Goal: Information Seeking & Learning: Compare options

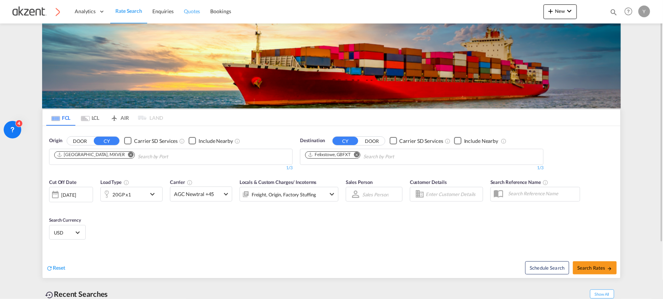
click at [191, 11] on span "Quotes" at bounding box center [192, 11] width 16 height 6
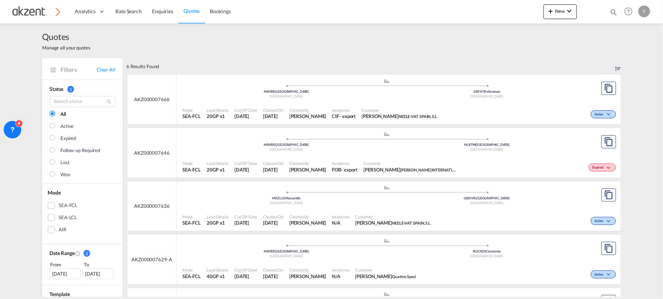
click at [612, 15] on md-icon "icon-magnify" at bounding box center [614, 12] width 8 height 8
click at [502, 6] on select "Bookings Quotes Enquiries" at bounding box center [497, 11] width 35 height 13
select select "Quotes"
click at [480, 5] on select "Bookings Quotes Enquiries" at bounding box center [497, 11] width 35 height 13
click at [524, 12] on input at bounding box center [558, 11] width 91 height 13
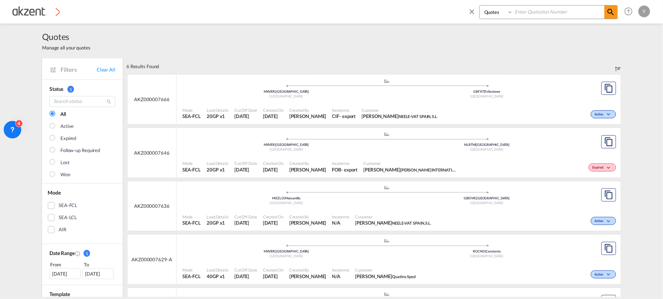
paste input "AKZ000007646"
type input "AKZ000007646"
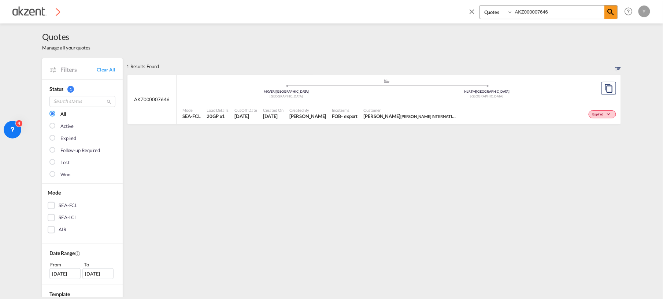
click at [358, 103] on div "Mode SEA-FCL Load Details 20GP x1 Cut Off Date [DATE] Created On [DATE] Created…" at bounding box center [399, 114] width 445 height 22
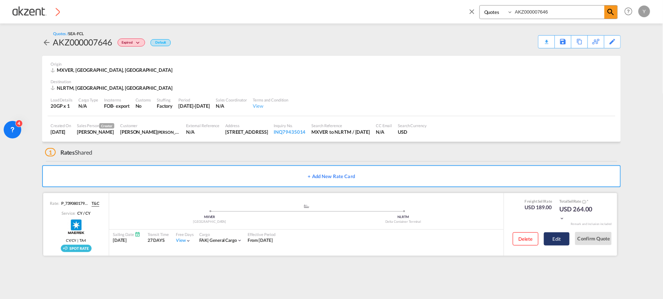
click at [565, 243] on button "Edit" at bounding box center [557, 238] width 26 height 13
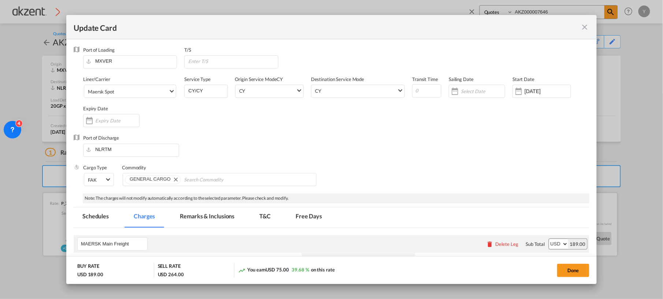
select select "per equipment"
select select "per B/L"
select select "per container"
click at [585, 27] on md-icon "icon-close fg-AAA8AD m-0 pointer" at bounding box center [585, 27] width 9 height 9
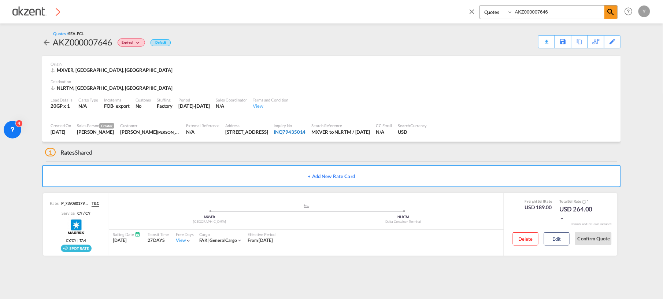
click at [306, 133] on div "INQ79435014" at bounding box center [290, 132] width 32 height 7
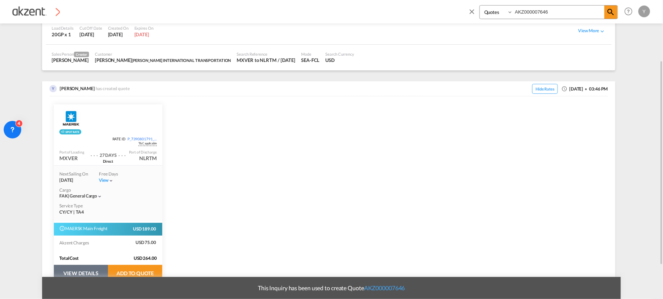
scroll to position [137, 0]
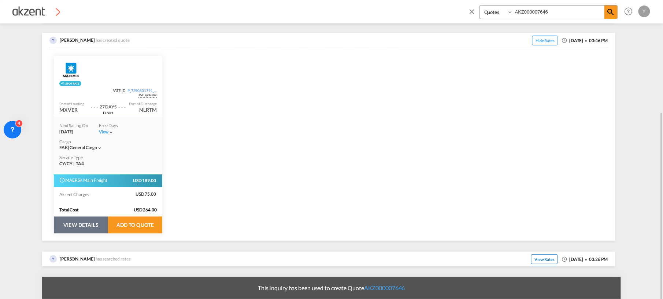
click at [531, 262] on span "View Rates" at bounding box center [544, 259] width 27 height 10
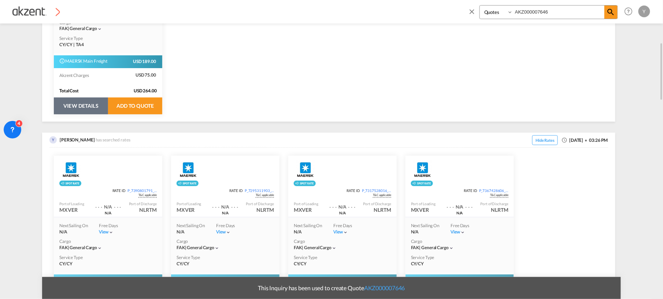
scroll to position [250, 0]
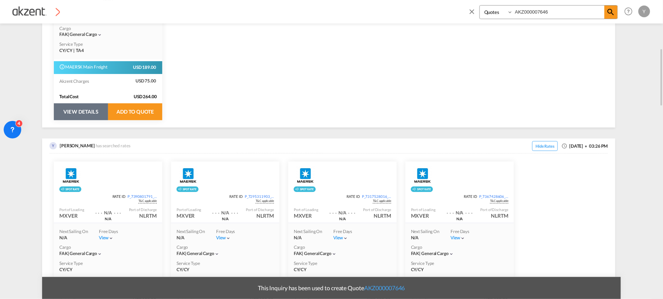
click at [75, 107] on button "VIEW DETAILS" at bounding box center [81, 111] width 54 height 17
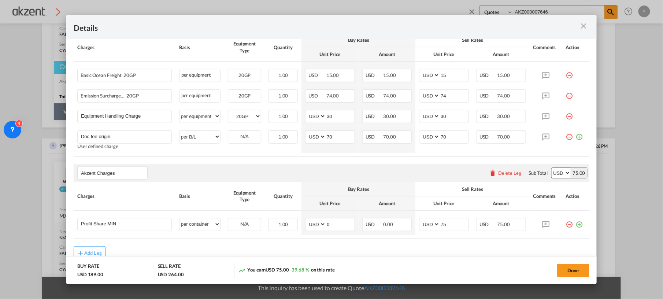
scroll to position [152, 0]
click at [583, 24] on md-icon "icon-close m-3 fg-AAA8AD cursor" at bounding box center [584, 26] width 9 height 9
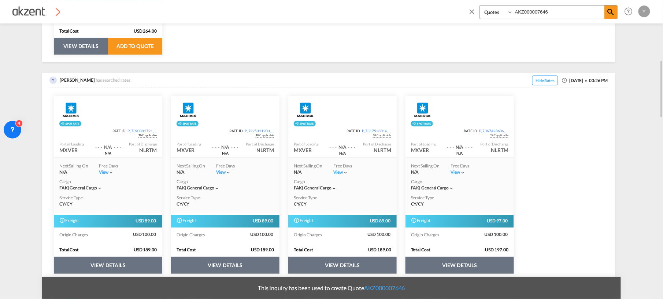
scroll to position [316, 0]
click at [108, 261] on button "VIEW DETAILS" at bounding box center [108, 265] width 108 height 17
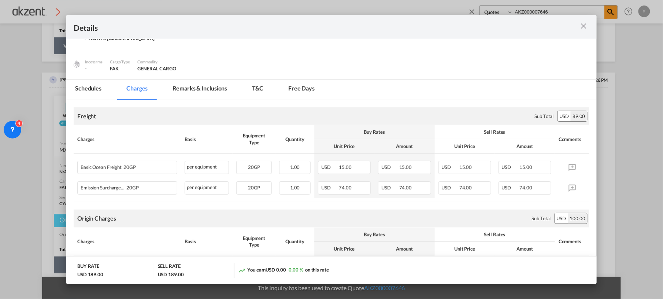
scroll to position [60, 0]
click at [95, 91] on md-tab-item "Schedules" at bounding box center [88, 89] width 44 height 20
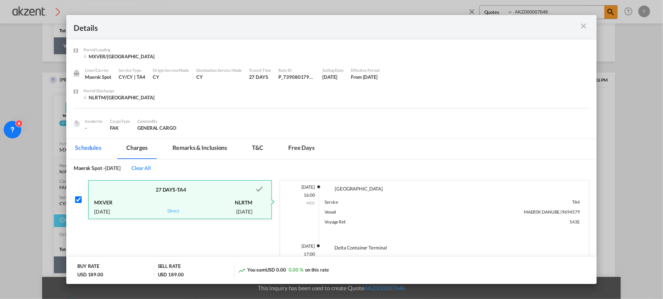
scroll to position [0, 0]
click at [586, 27] on md-icon "icon-close m-3 fg-AAA8AD cursor" at bounding box center [584, 26] width 9 height 9
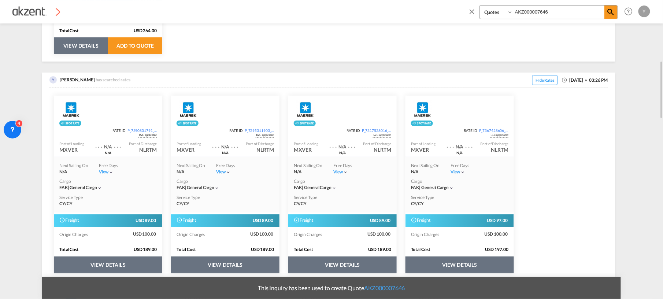
click at [215, 270] on button "VIEW DETAILS" at bounding box center [225, 265] width 108 height 17
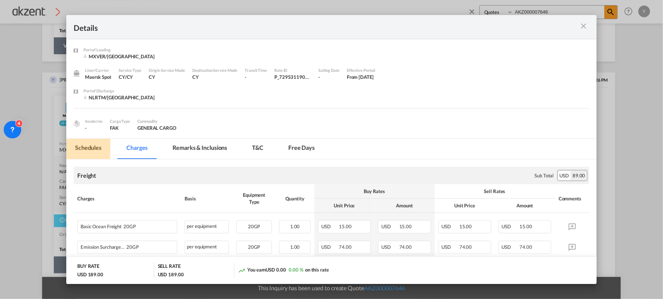
click at [95, 149] on md-tab-item "Schedules" at bounding box center [88, 149] width 44 height 20
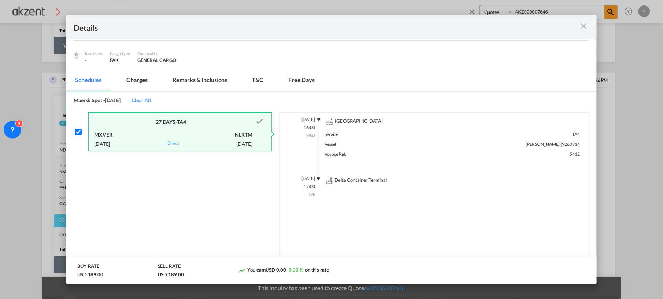
scroll to position [37, 0]
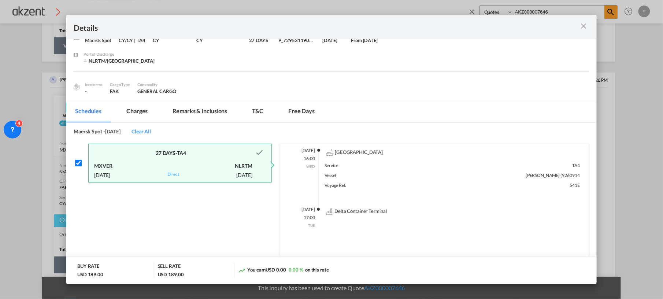
click at [585, 23] on md-icon "icon-close m-3 fg-AAA8AD cursor" at bounding box center [584, 26] width 9 height 9
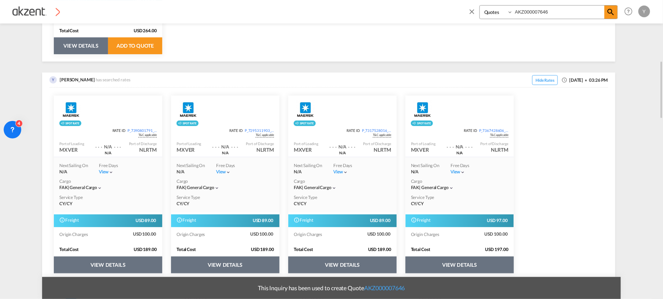
click at [316, 262] on button "VIEW DETAILS" at bounding box center [342, 265] width 108 height 17
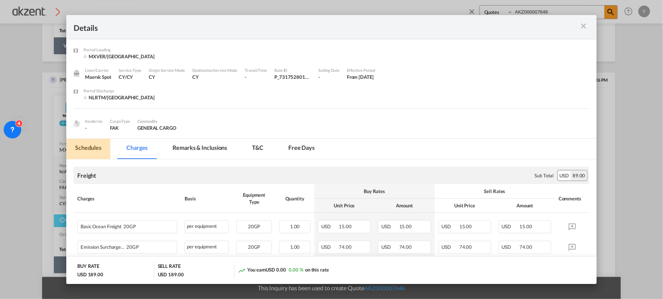
click at [95, 151] on md-tab-item "Schedules" at bounding box center [88, 149] width 44 height 20
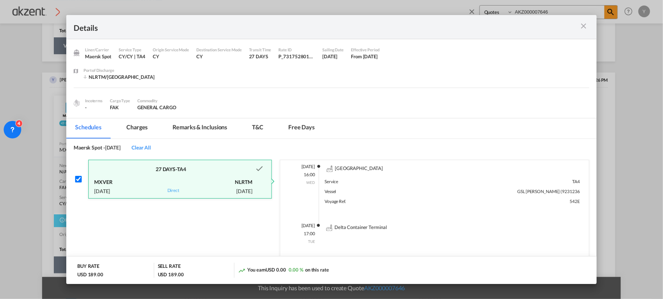
scroll to position [0, 0]
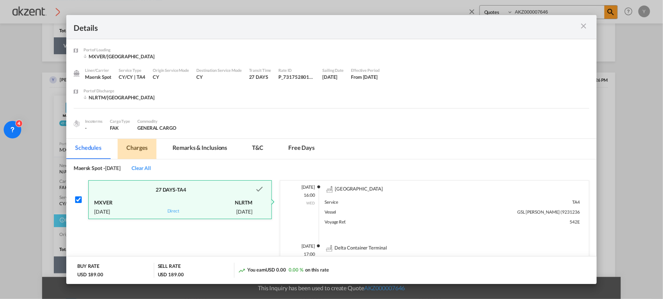
click at [138, 147] on md-tab-item "Charges" at bounding box center [137, 149] width 39 height 20
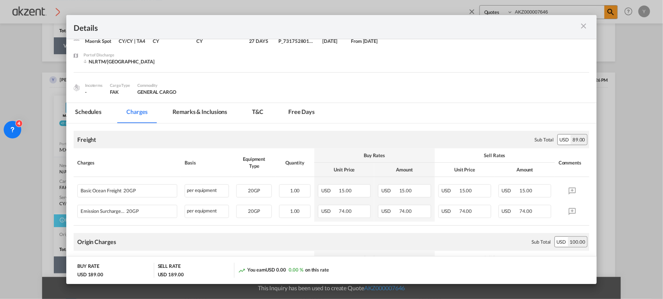
scroll to position [36, 0]
click at [209, 107] on md-tab-item "Remarks & Inclusions" at bounding box center [200, 113] width 72 height 20
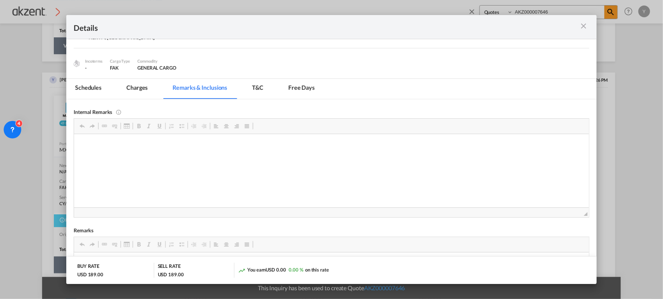
scroll to position [59, 0]
click at [264, 96] on md-tab-item "T&C" at bounding box center [257, 90] width 29 height 20
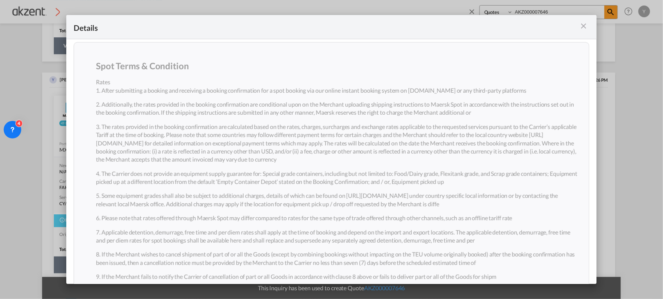
scroll to position [0, 0]
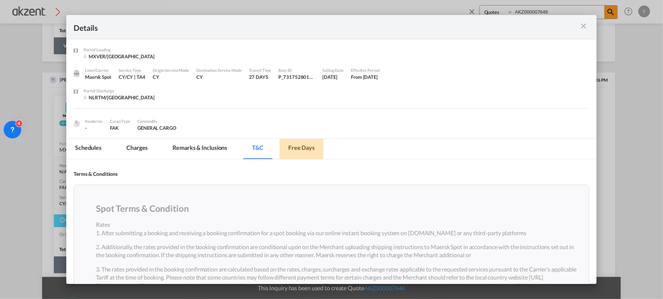
click at [309, 149] on md-tab-item "Free days" at bounding box center [302, 149] width 44 height 20
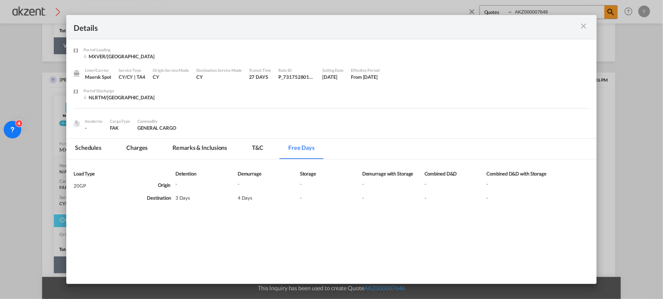
click at [585, 28] on md-icon "icon-close m-3 fg-AAA8AD cursor" at bounding box center [584, 26] width 9 height 9
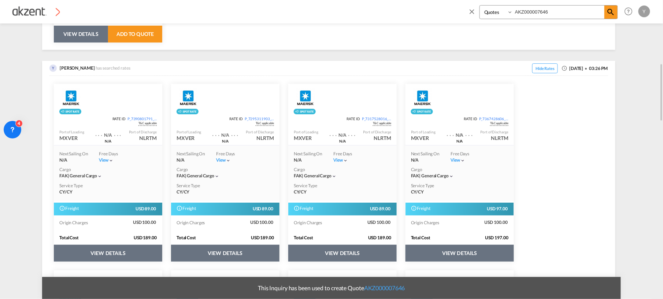
scroll to position [330, 0]
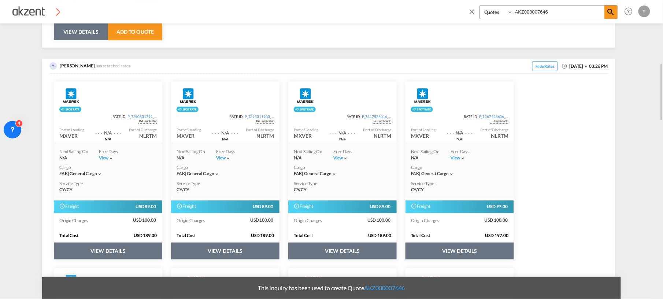
click at [346, 254] on button "VIEW DETAILS" at bounding box center [342, 251] width 108 height 17
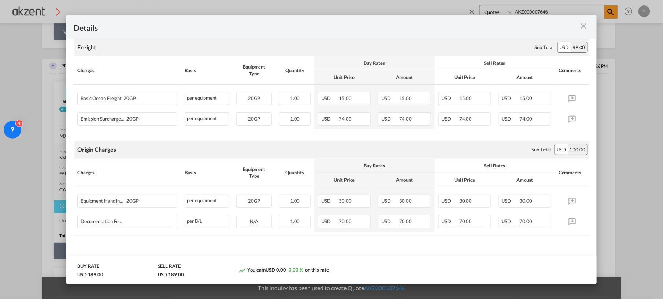
scroll to position [0, 0]
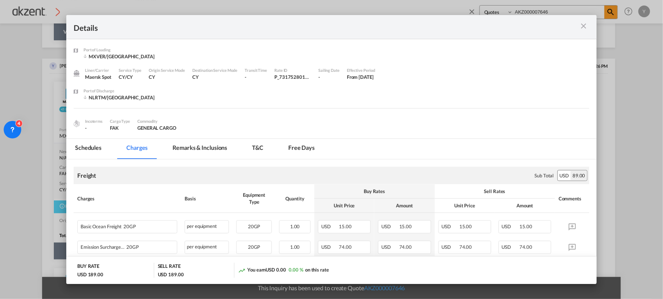
click at [585, 28] on md-icon "icon-close m-3 fg-AAA8AD cursor" at bounding box center [584, 26] width 9 height 9
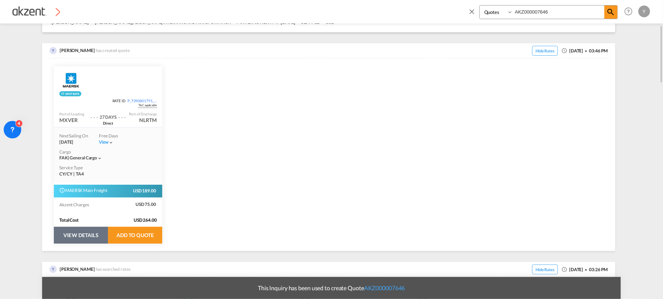
scroll to position [127, 0]
click at [92, 234] on button "VIEW DETAILS" at bounding box center [81, 234] width 54 height 17
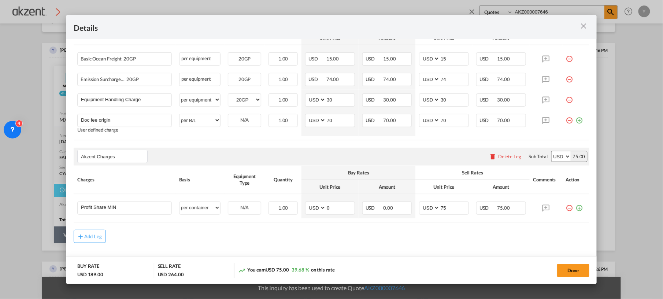
scroll to position [175, 0]
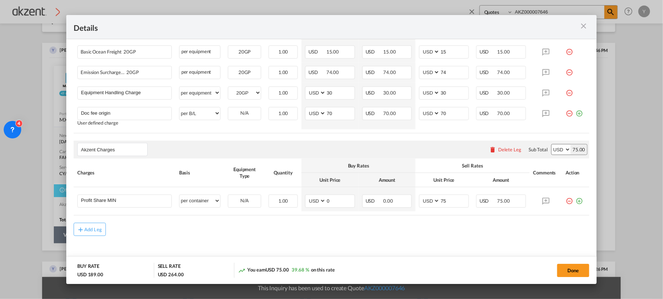
click at [585, 25] on md-icon "icon-close m-3 fg-AAA8AD cursor" at bounding box center [584, 26] width 9 height 9
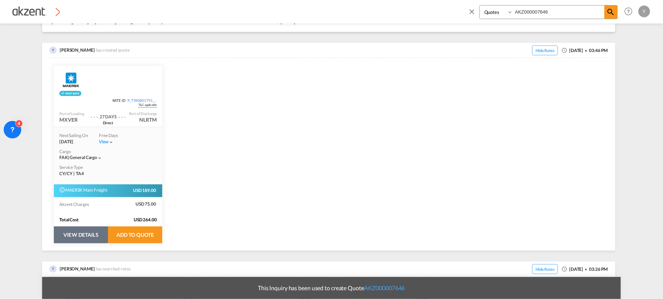
scroll to position [0, 0]
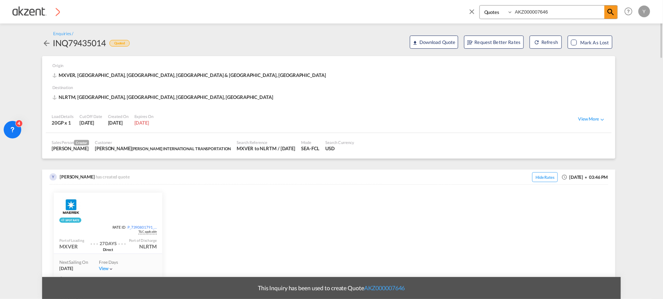
click at [45, 47] on md-icon "icon-arrow-left" at bounding box center [46, 43] width 9 height 9
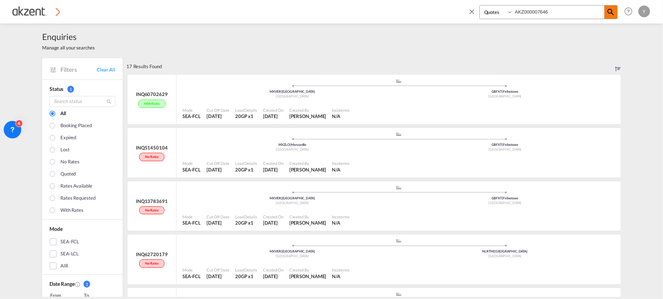
click at [609, 12] on md-icon "icon-magnify" at bounding box center [611, 12] width 9 height 9
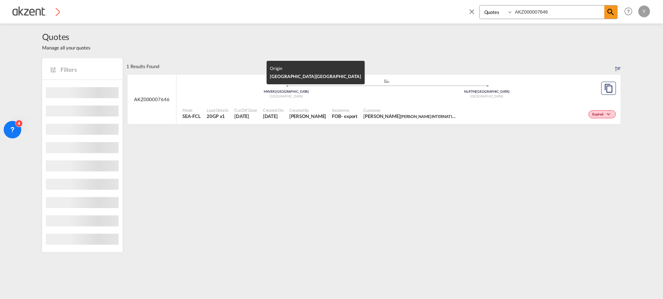
click at [336, 92] on div "MXVER | [GEOGRAPHIC_DATA]" at bounding box center [286, 91] width 201 height 5
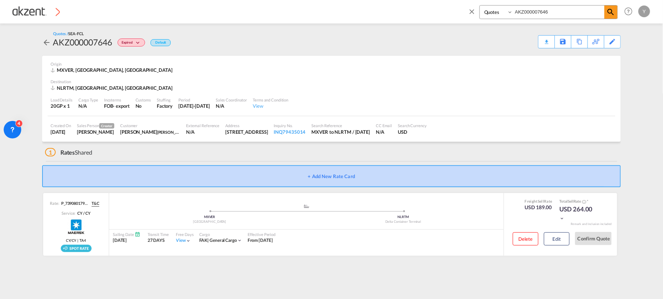
click at [350, 175] on button "+ Add New Rate Card" at bounding box center [331, 176] width 579 height 22
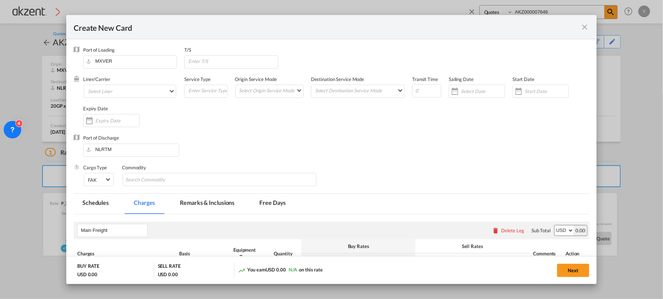
type input "Basic Ocean Freight"
select select "per equipment"
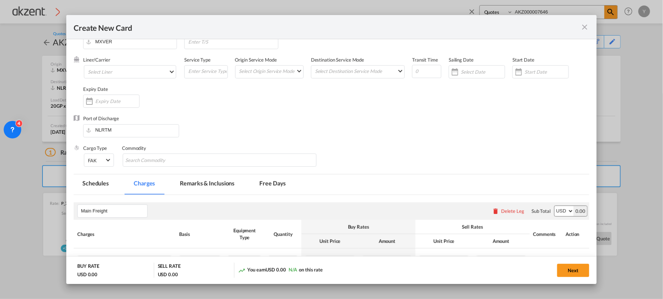
scroll to position [20, 0]
click at [100, 185] on md-tab-item "Schedules" at bounding box center [96, 184] width 44 height 20
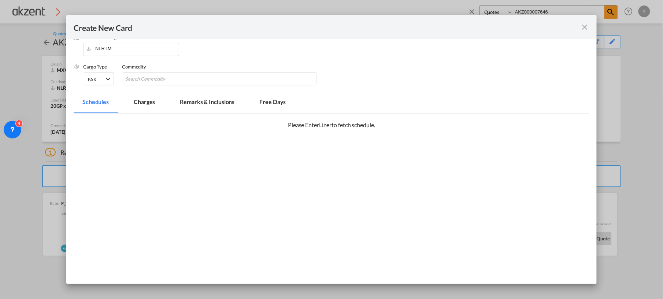
scroll to position [0, 0]
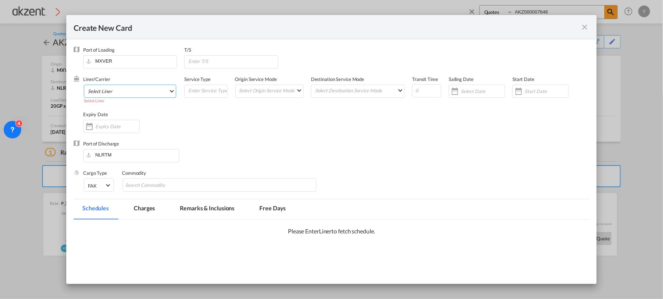
click at [151, 92] on md-select "Select Liner AGC Newtral Atlantic Container Line (ACL) [PERSON_NAME] Transport …" at bounding box center [130, 91] width 92 height 13
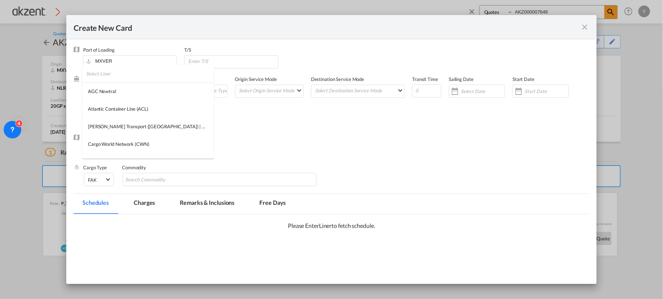
type md-option "480"
type md-option "2"
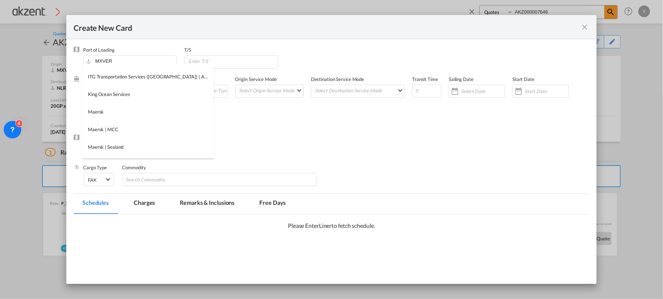
click at [586, 25] on md-backdrop at bounding box center [331, 149] width 663 height 299
click at [586, 25] on md-icon "icon-close fg-AAA8AD m-0 pointer" at bounding box center [585, 27] width 9 height 9
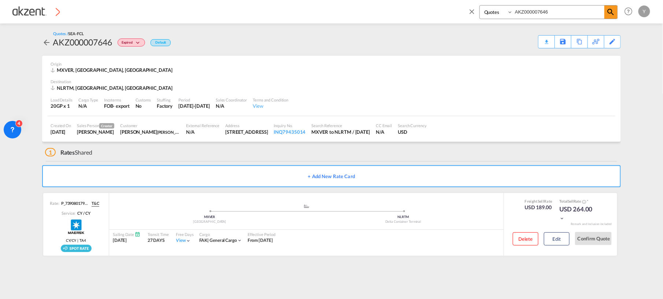
click at [50, 38] on md-icon "icon-arrow-left" at bounding box center [46, 42] width 9 height 9
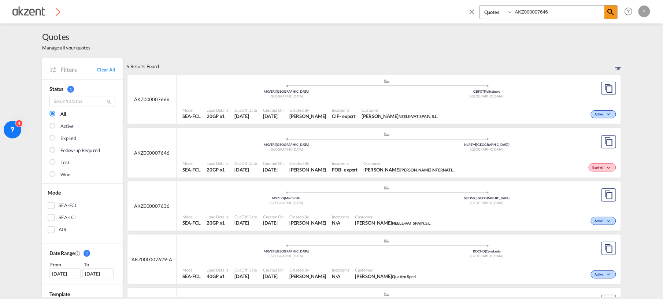
click at [476, 14] on md-icon "icon-close" at bounding box center [472, 11] width 8 height 8
click at [173, 8] on link "Enquiries" at bounding box center [163, 12] width 32 height 24
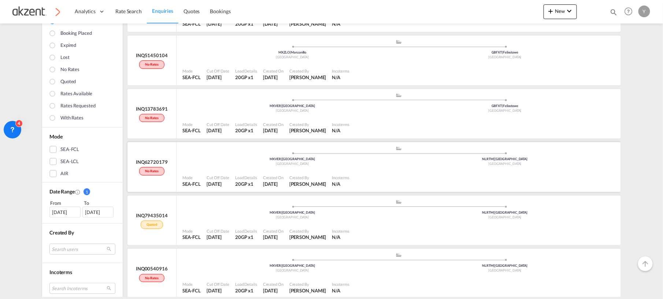
scroll to position [93, 0]
click at [353, 232] on div at bounding box center [486, 234] width 266 height 16
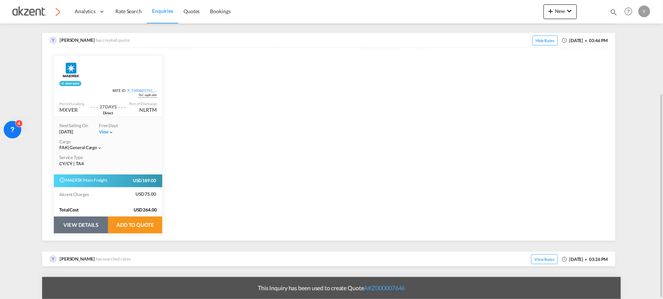
scroll to position [137, 0]
click at [531, 257] on span "View Rates" at bounding box center [544, 259] width 27 height 10
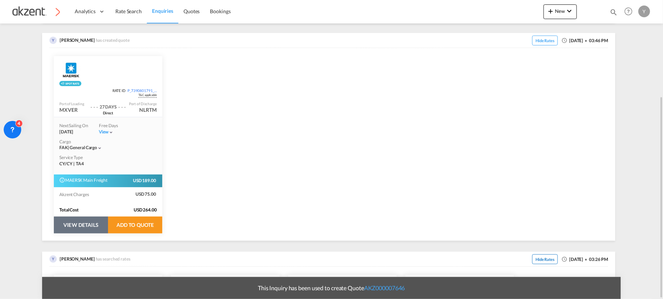
scroll to position [139, 0]
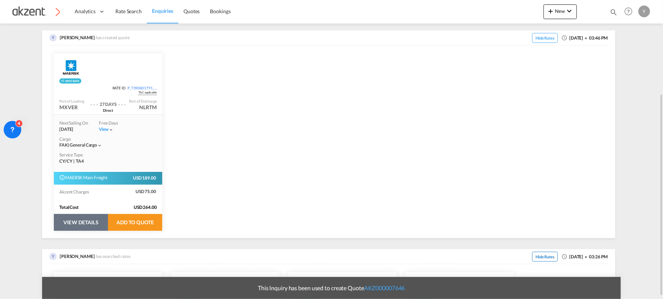
click at [536, 254] on span "Hide Rates" at bounding box center [545, 257] width 26 height 10
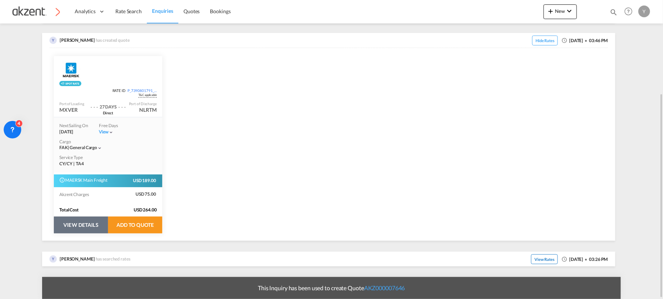
click at [536, 254] on span "View Rates" at bounding box center [544, 259] width 27 height 10
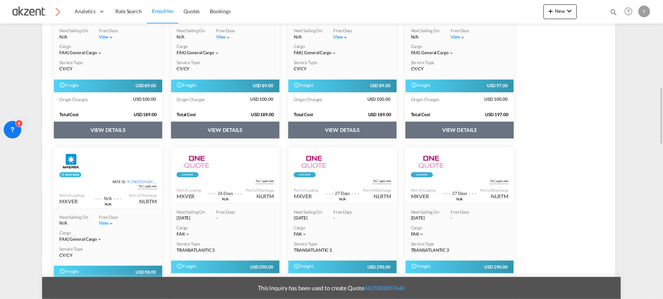
scroll to position [451, 0]
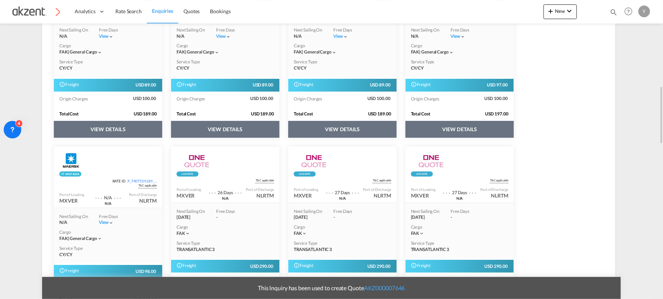
click at [342, 128] on button "VIEW DETAILS" at bounding box center [342, 129] width 108 height 17
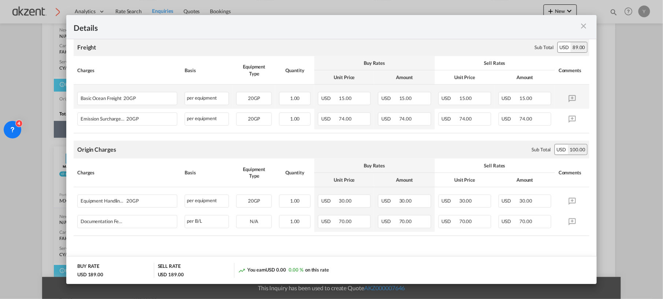
scroll to position [0, 0]
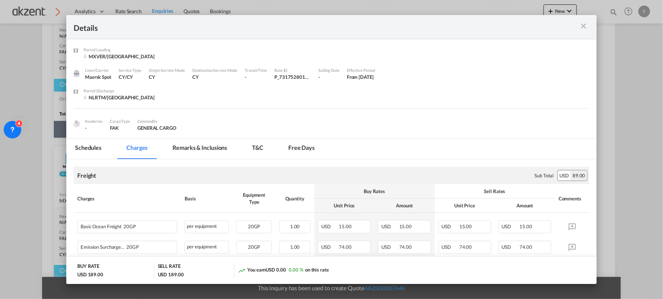
click at [585, 29] on md-icon "icon-close m-3 fg-AAA8AD cursor" at bounding box center [584, 26] width 9 height 9
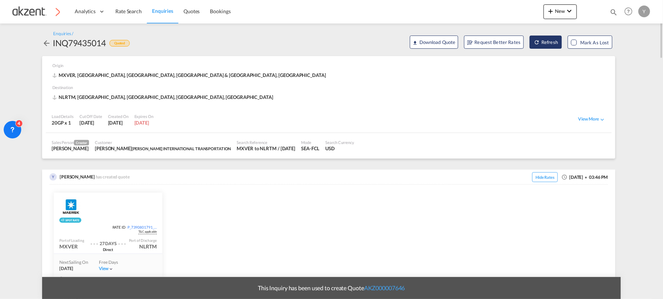
click at [536, 44] on md-icon "icon-refresh" at bounding box center [537, 42] width 6 height 6
click at [133, 12] on span "Rate Search" at bounding box center [128, 11] width 26 height 6
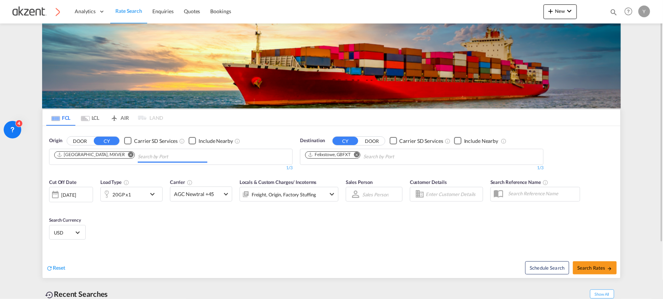
click at [138, 158] on input "Chips input." at bounding box center [173, 157] width 70 height 12
click at [359, 156] on md-icon "Remove" at bounding box center [356, 154] width 5 height 5
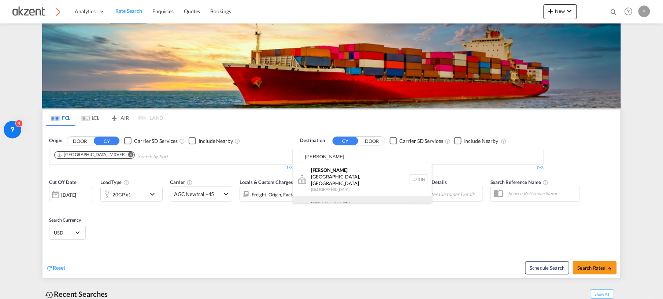
type input "[PERSON_NAME]"
click at [333, 199] on div "[PERSON_NAME] dam [GEOGRAPHIC_DATA] NLRTM" at bounding box center [362, 207] width 139 height 22
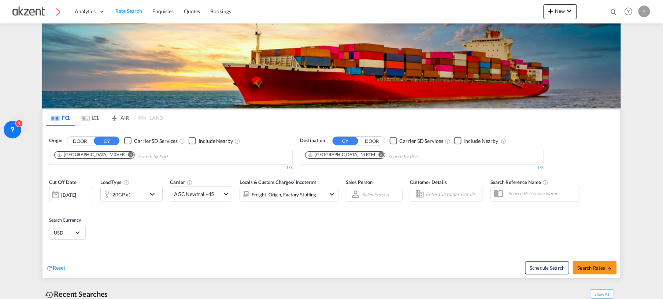
click at [80, 200] on div "[DATE]" at bounding box center [71, 194] width 44 height 15
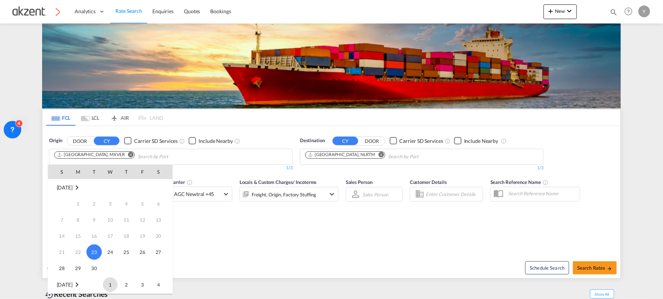
click at [108, 286] on span "1" at bounding box center [110, 284] width 15 height 15
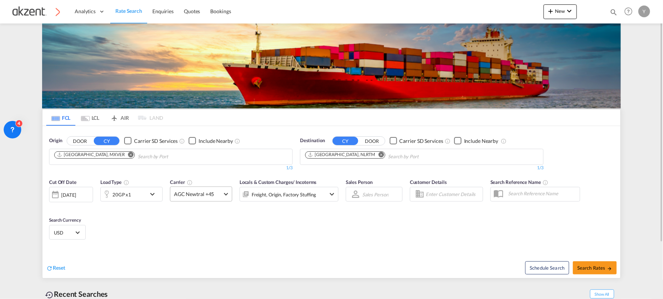
click at [215, 200] on md-select-value "AGC Newtral +45" at bounding box center [201, 194] width 62 height 14
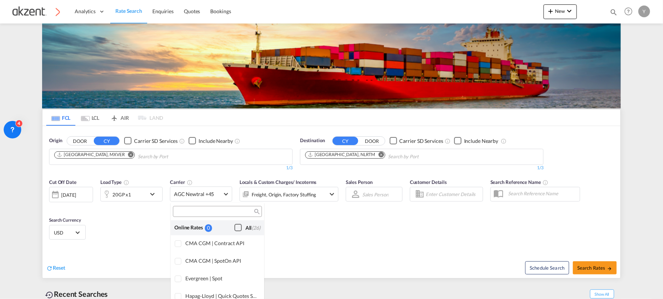
click at [235, 227] on div "Checkbox No Ink" at bounding box center [238, 227] width 7 height 7
click at [229, 210] on input "search" at bounding box center [214, 212] width 79 height 7
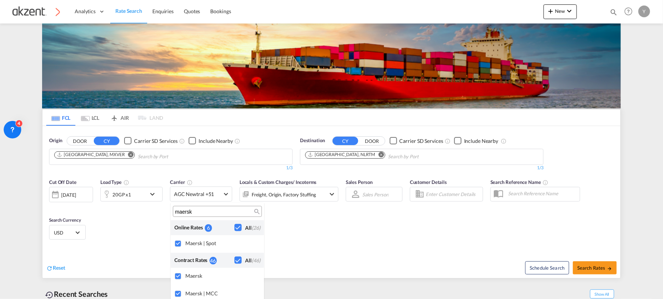
type input "maersk"
click at [298, 248] on md-backdrop at bounding box center [331, 149] width 663 height 299
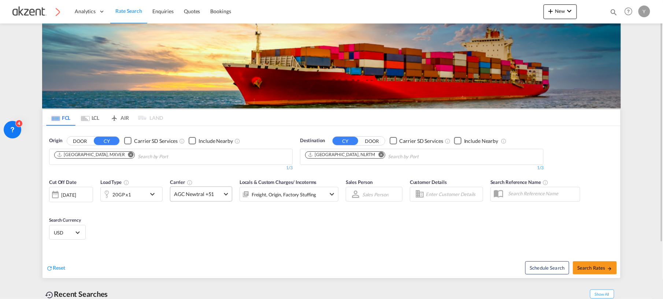
click at [217, 199] on md-select-value "AGC Newtral +51" at bounding box center [201, 194] width 62 height 14
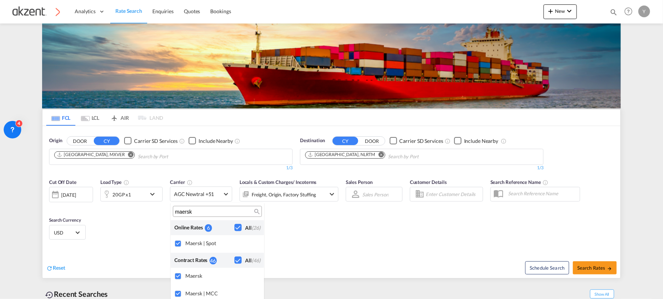
click at [318, 230] on md-backdrop at bounding box center [331, 149] width 663 height 299
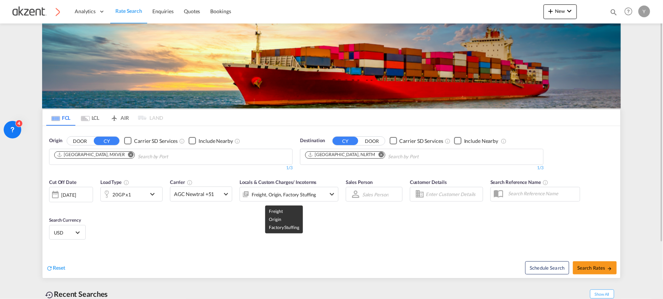
click at [291, 194] on div "Freight, Origin, Factory Stuffing" at bounding box center [284, 194] width 64 height 10
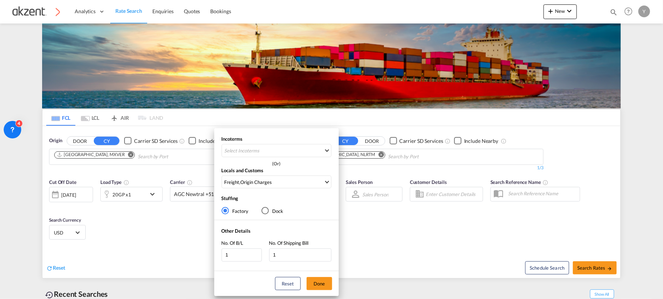
click at [397, 246] on div "Incoterms Select Incoterms FOB - export Free on Board FAS - export Free Alongsi…" at bounding box center [331, 149] width 663 height 299
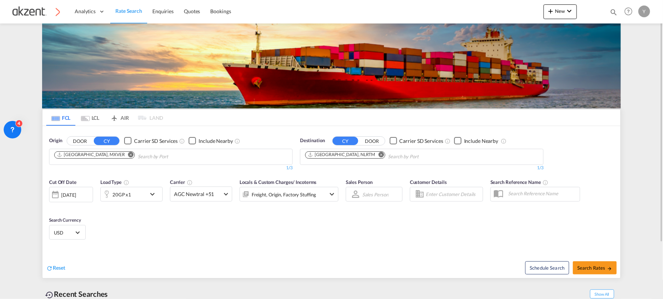
click at [621, 267] on ms-widget-front "FCL LCL AIR LAND FCL LCL AIR LAND Origin DOOR CY Carrier SD Services Include Ne…" at bounding box center [331, 193] width 579 height 169
click at [602, 267] on span "Search Rates" at bounding box center [595, 268] width 35 height 6
type input "MXVER to NLRTM / [DATE]"
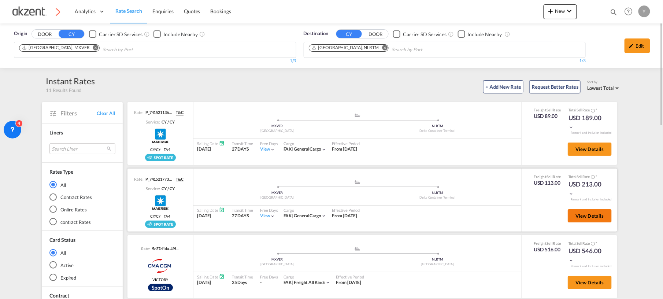
click at [577, 213] on span "View Details" at bounding box center [590, 216] width 29 height 6
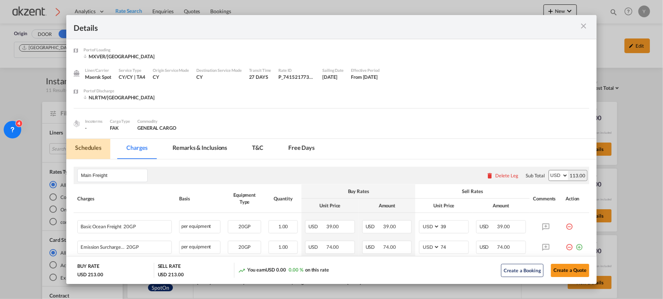
click at [91, 147] on md-tab-item "Schedules" at bounding box center [88, 149] width 44 height 20
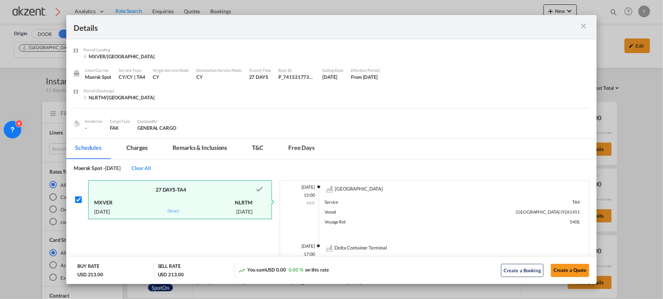
click at [586, 25] on md-icon "icon-close m-3 fg-AAA8AD cursor" at bounding box center [584, 26] width 9 height 9
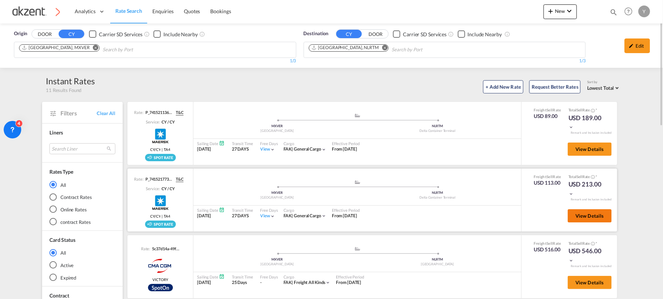
click at [577, 213] on span "View Details" at bounding box center [590, 216] width 29 height 6
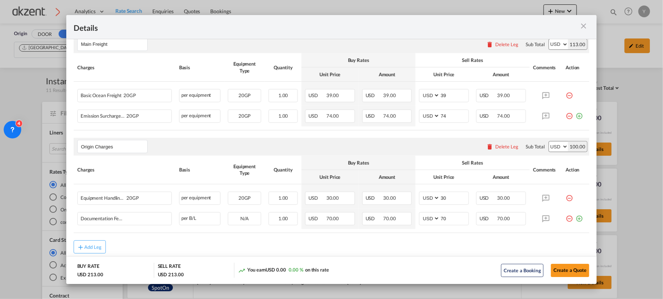
scroll to position [132, 0]
click at [581, 25] on md-icon "icon-close m-3 fg-AAA8AD cursor" at bounding box center [584, 26] width 9 height 9
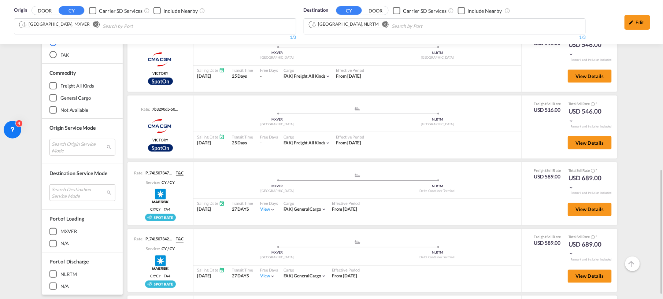
scroll to position [407, 0]
click at [577, 203] on button "View Details" at bounding box center [590, 209] width 44 height 13
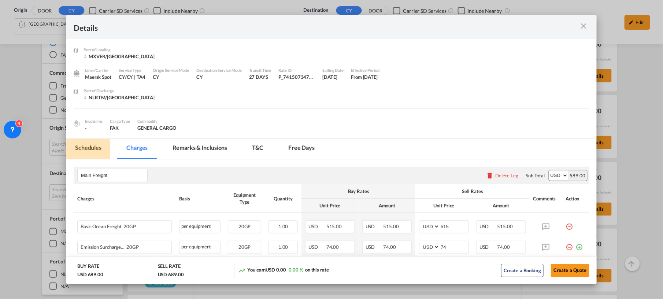
click at [85, 154] on md-tab-item "Schedules" at bounding box center [88, 149] width 44 height 20
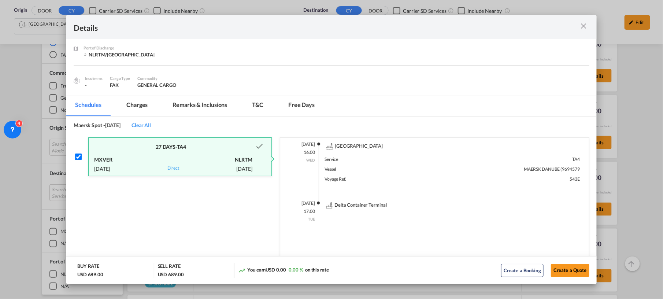
scroll to position [44, 0]
click at [584, 23] on md-icon "icon-close m-3 fg-AAA8AD cursor" at bounding box center [584, 26] width 9 height 9
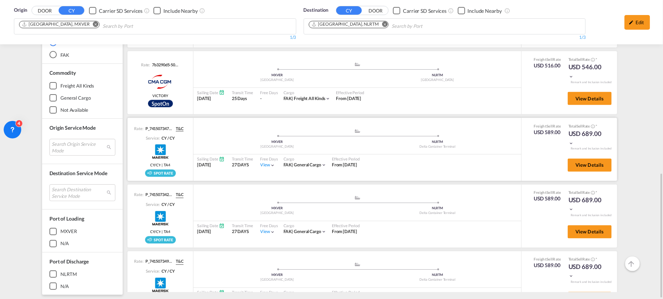
scroll to position [37, 0]
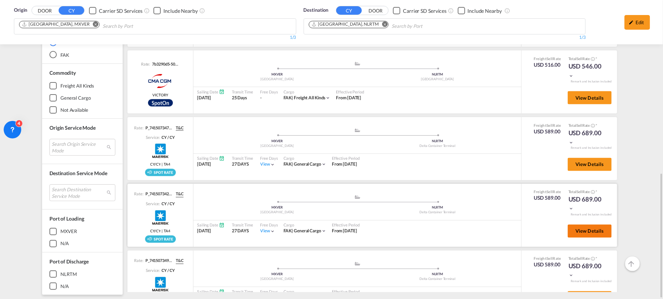
click at [588, 228] on span "View Details" at bounding box center [590, 231] width 29 height 6
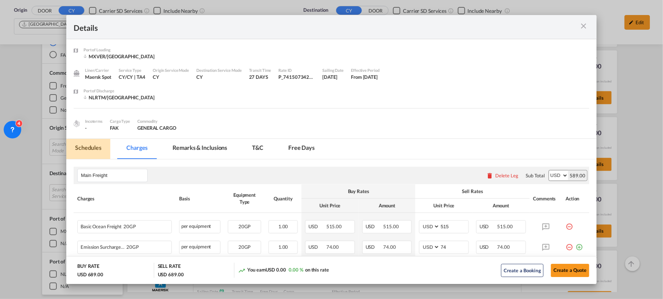
click at [95, 156] on md-tab-item "Schedules" at bounding box center [88, 149] width 44 height 20
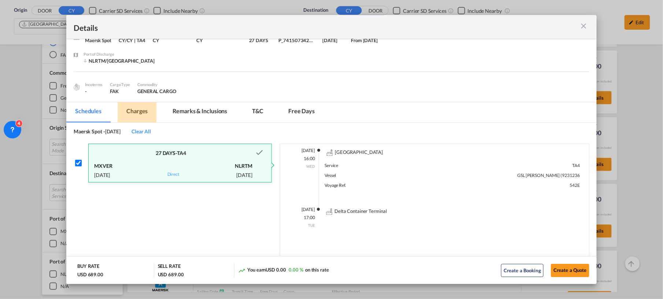
click at [136, 115] on md-tab-item "Charges" at bounding box center [137, 112] width 39 height 20
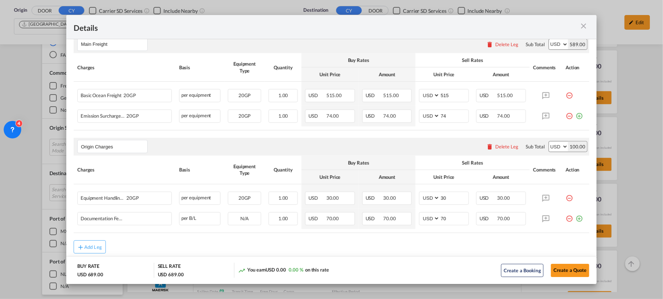
scroll to position [132, 0]
click at [583, 25] on md-icon "icon-close m-3 fg-AAA8AD cursor" at bounding box center [584, 26] width 9 height 9
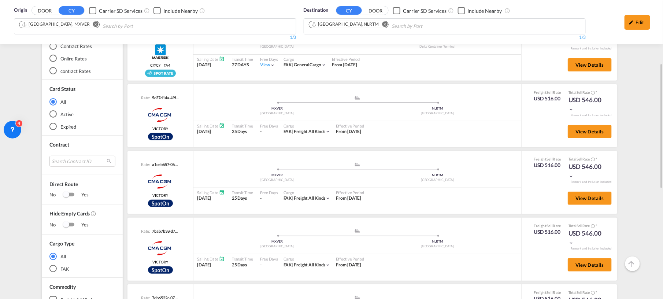
scroll to position [169, 0]
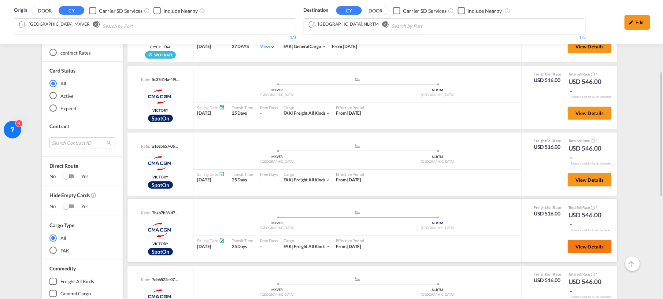
click at [569, 240] on button "View Details" at bounding box center [590, 246] width 44 height 13
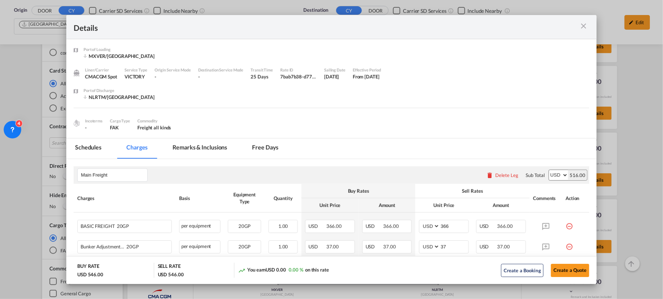
scroll to position [0, 0]
click at [92, 145] on md-tab-item "Schedules" at bounding box center [88, 149] width 44 height 20
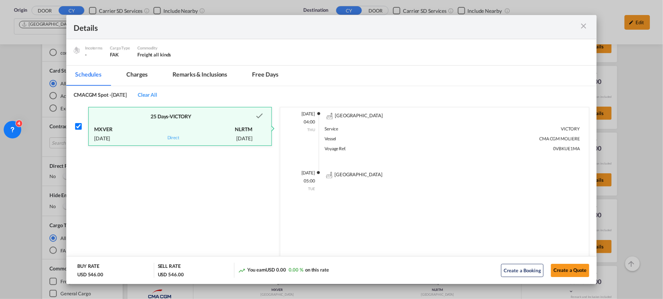
scroll to position [74, 0]
click at [143, 76] on md-tab-item "Charges" at bounding box center [137, 75] width 39 height 20
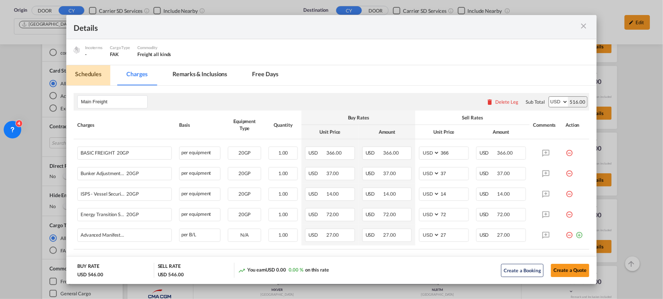
click at [105, 75] on md-tab-item "Schedules" at bounding box center [88, 75] width 44 height 20
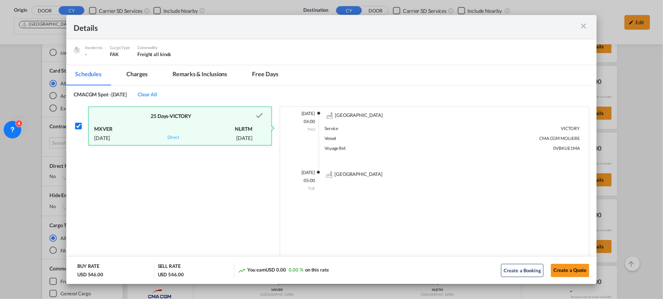
drag, startPoint x: 573, startPoint y: 139, endPoint x: 532, endPoint y: 140, distance: 40.7
click at [532, 140] on div "[DATE] 04:00 THU VERACRUZ Service VICTORY Vessel CMA CGM MOLIERE Voyage Ref. 0V…" at bounding box center [435, 141] width 302 height 61
copy div "CMA CGM MOLIERE"
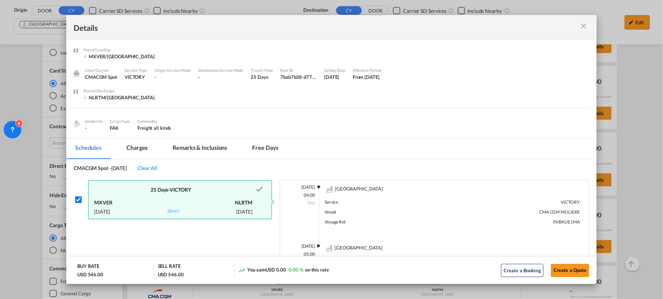
click at [584, 27] on md-icon "icon-close m-3 fg-AAA8AD cursor" at bounding box center [584, 26] width 9 height 9
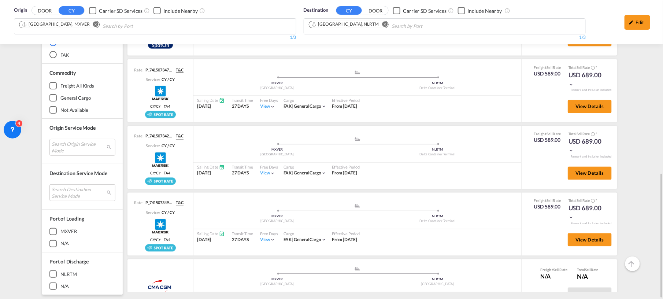
scroll to position [95, 0]
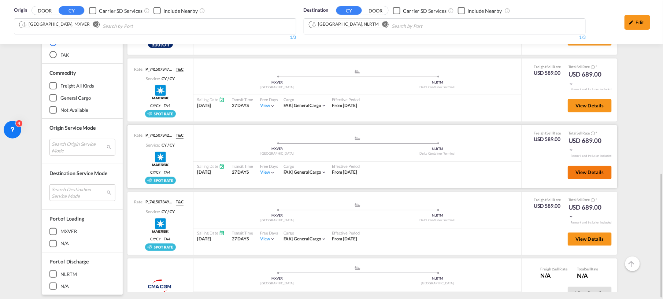
drag, startPoint x: 570, startPoint y: 176, endPoint x: 562, endPoint y: 169, distance: 10.7
click at [563, 169] on div "View Details" at bounding box center [587, 174] width 49 height 21
click at [568, 169] on button "View Details" at bounding box center [590, 172] width 44 height 13
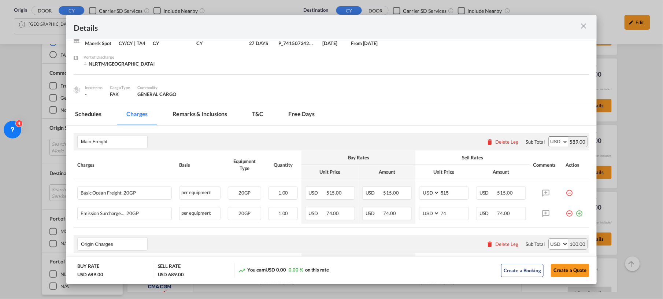
scroll to position [0, 0]
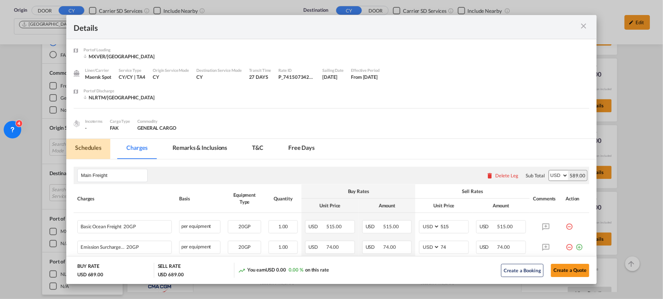
click at [77, 149] on md-tab-item "Schedules" at bounding box center [88, 149] width 44 height 20
checkbox input "true"
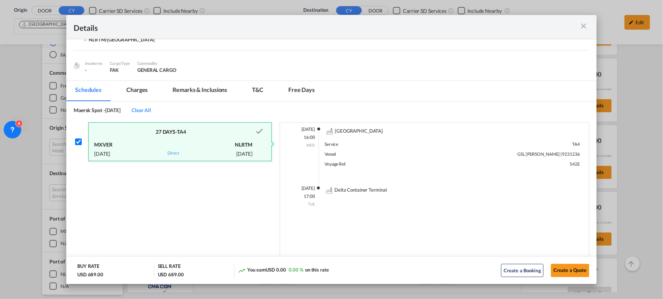
scroll to position [59, 0]
click at [535, 153] on div "GSL [PERSON_NAME] (9231236" at bounding box center [517, 154] width 128 height 10
drag, startPoint x: 533, startPoint y: 153, endPoint x: 553, endPoint y: 153, distance: 20.2
click at [553, 153] on div "GSL [PERSON_NAME] (9231236" at bounding box center [517, 154] width 128 height 10
copy div "GSL [PERSON_NAME]"
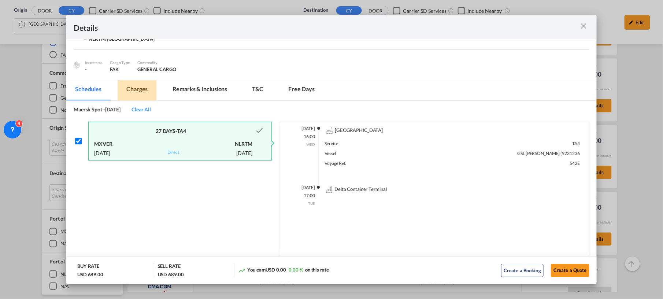
click at [150, 91] on md-tab-item "Charges" at bounding box center [137, 90] width 39 height 20
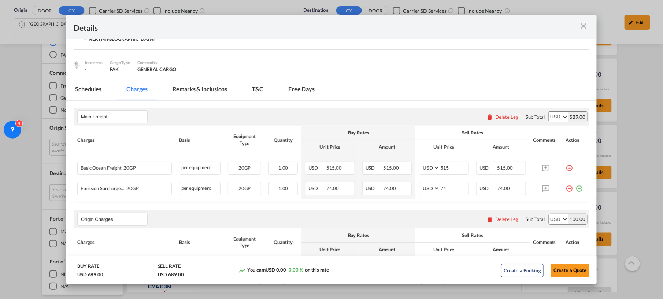
click at [587, 31] on div "Port of ..." at bounding box center [564, 26] width 52 height 9
click at [581, 26] on md-icon "icon-close m-3 fg-AAA8AD cursor" at bounding box center [584, 26] width 9 height 9
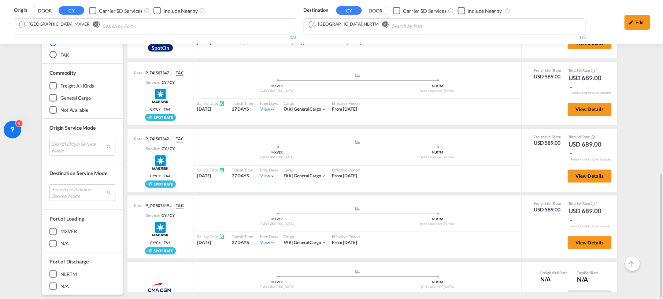
scroll to position [92, 0]
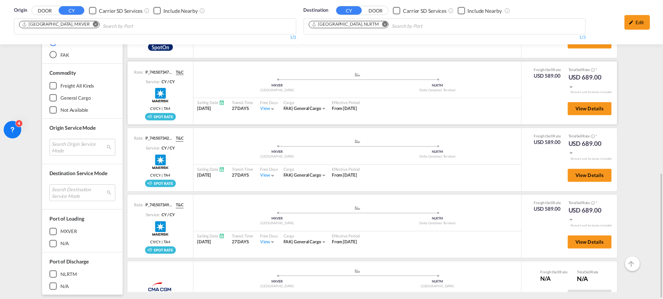
click at [545, 104] on div "View Details" at bounding box center [570, 110] width 96 height 21
click at [597, 106] on button "View Details" at bounding box center [590, 108] width 44 height 13
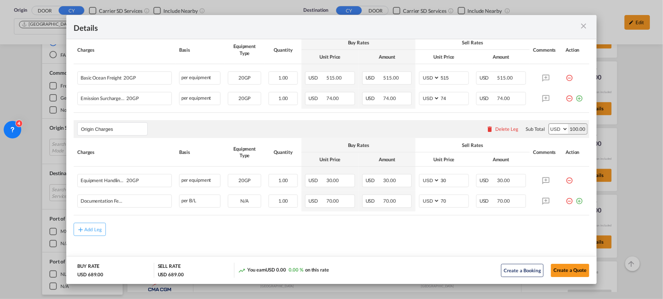
scroll to position [0, 0]
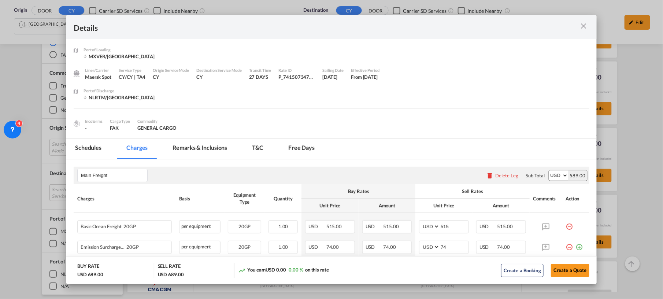
click at [583, 27] on md-icon "icon-close m-3 fg-AAA8AD cursor" at bounding box center [584, 26] width 9 height 9
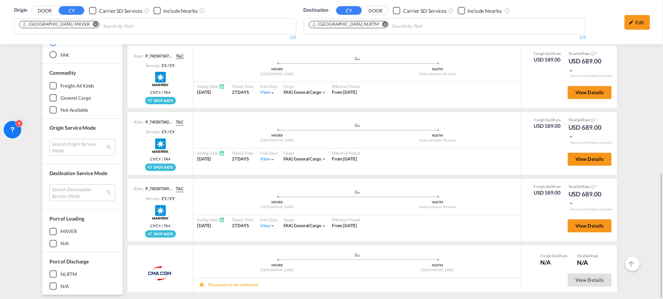
scroll to position [109, 0]
click at [590, 223] on span "View Details" at bounding box center [590, 226] width 29 height 6
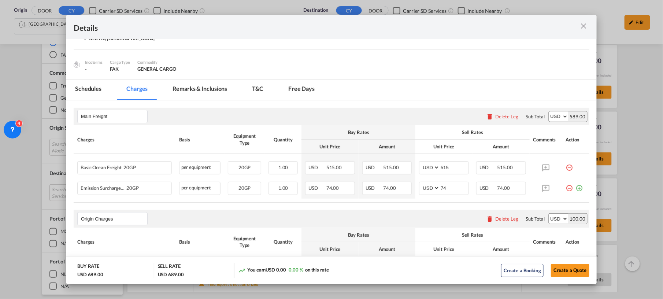
scroll to position [59, 0]
click at [583, 28] on md-icon "icon-close m-3 fg-AAA8AD cursor" at bounding box center [584, 26] width 9 height 9
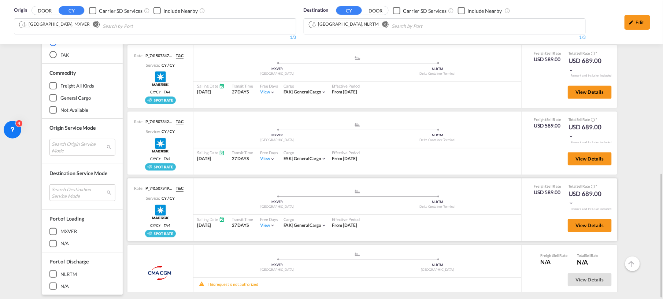
click at [578, 229] on div "View Details" at bounding box center [587, 227] width 49 height 21
click at [575, 224] on button "View Details" at bounding box center [590, 225] width 44 height 13
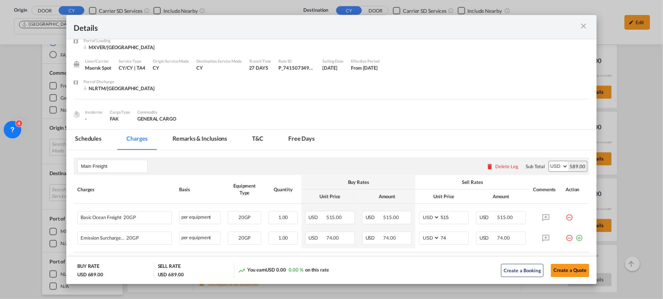
scroll to position [10, 0]
click at [582, 25] on md-icon "icon-close m-3 fg-AAA8AD cursor" at bounding box center [584, 26] width 9 height 9
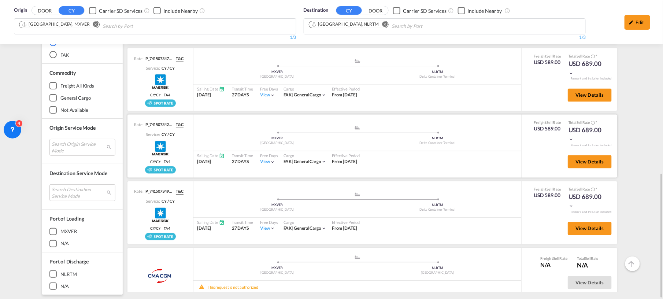
scroll to position [110, 0]
